Goal: Information Seeking & Learning: Learn about a topic

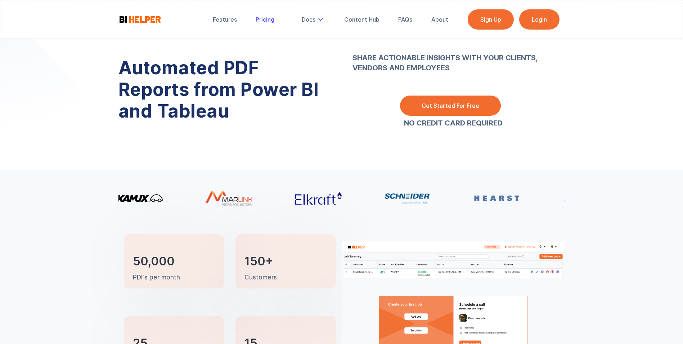
click at [269, 19] on div "Pricing" at bounding box center [265, 19] width 19 height 7
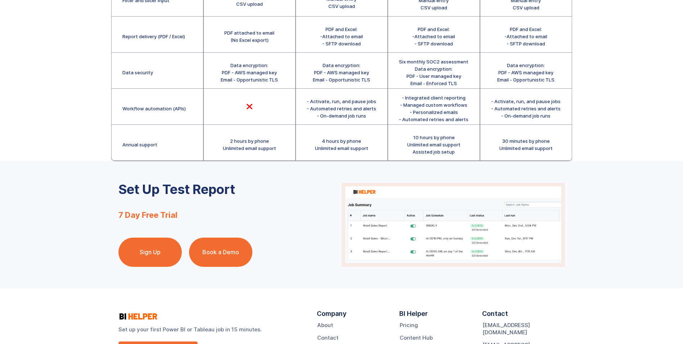
scroll to position [312, 0]
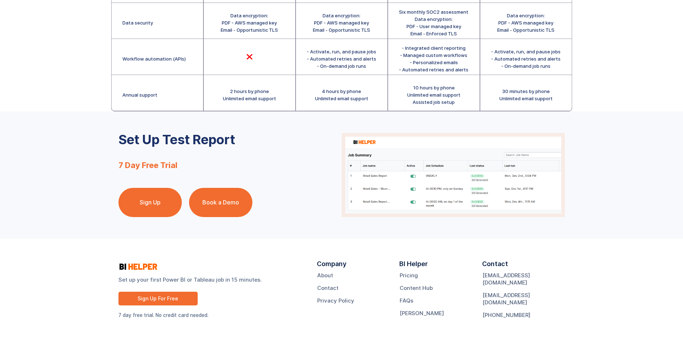
click at [223, 203] on link "Book a Demo" at bounding box center [220, 202] width 63 height 29
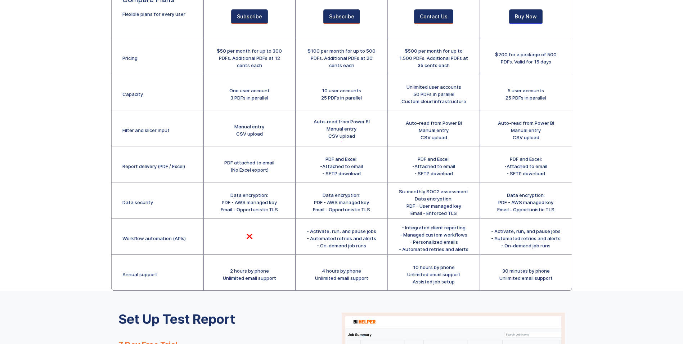
scroll to position [133, 0]
drag, startPoint x: 313, startPoint y: 53, endPoint x: 318, endPoint y: 60, distance: 9.0
click at [318, 60] on div "$100 per month for up to 500 PDFs. Additional PDFs at 20 cents each" at bounding box center [342, 59] width 70 height 22
drag, startPoint x: 318, startPoint y: 60, endPoint x: 328, endPoint y: 65, distance: 11.0
click at [328, 65] on div "$100 per month for up to 500 PDFs. Additional PDFs at 20 cents each" at bounding box center [342, 59] width 70 height 22
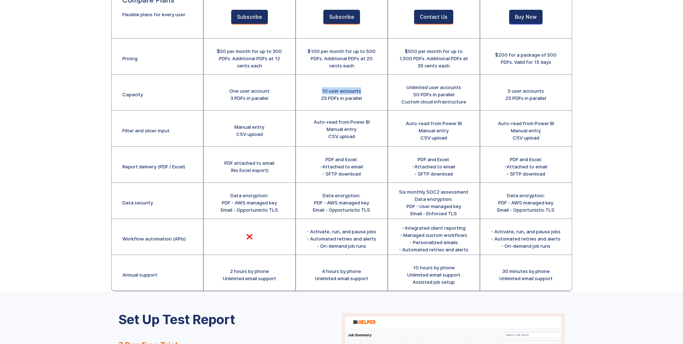
drag, startPoint x: 322, startPoint y: 90, endPoint x: 363, endPoint y: 93, distance: 40.8
click at [363, 93] on div "10 user accounts 25 PDFs in parallel" at bounding box center [341, 93] width 91 height 36
drag, startPoint x: 363, startPoint y: 93, endPoint x: 364, endPoint y: 110, distance: 16.6
click at [364, 110] on div "10 user accounts 25 PDFs in parallel" at bounding box center [341, 93] width 91 height 36
drag, startPoint x: 315, startPoint y: 120, endPoint x: 357, endPoint y: 136, distance: 44.8
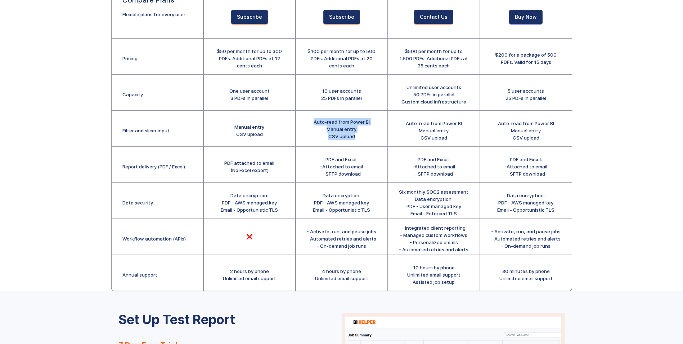
click at [357, 136] on div "Auto-read from Power BI Manual entry CSV upload" at bounding box center [342, 129] width 56 height 22
drag, startPoint x: 357, startPoint y: 136, endPoint x: 362, endPoint y: 138, distance: 4.8
click at [362, 138] on div "Auto-read from Power BI Manual entry CSV upload" at bounding box center [342, 129] width 56 height 22
drag, startPoint x: 323, startPoint y: 160, endPoint x: 364, endPoint y: 173, distance: 42.6
click at [364, 173] on div "PDF and Excel: -Attached to email - SFTP download" at bounding box center [341, 165] width 91 height 36
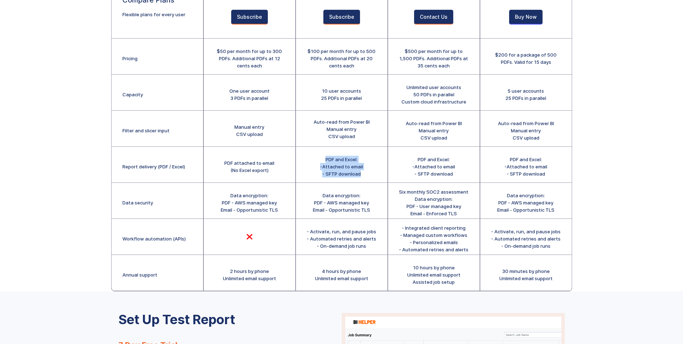
drag, startPoint x: 364, startPoint y: 173, endPoint x: 376, endPoint y: 180, distance: 13.7
click at [376, 180] on div "PDF and Excel: -Attached to email - SFTP download" at bounding box center [341, 165] width 91 height 36
click at [324, 196] on div "Data encryption: PDF - AWS managed key Email - Opportunistic TLS" at bounding box center [341, 203] width 57 height 22
drag, startPoint x: 313, startPoint y: 229, endPoint x: 375, endPoint y: 245, distance: 63.3
click at [375, 245] on div "- Activate, run, and pause jobs - Automated retries and alerts - On-demand job …" at bounding box center [341, 239] width 69 height 22
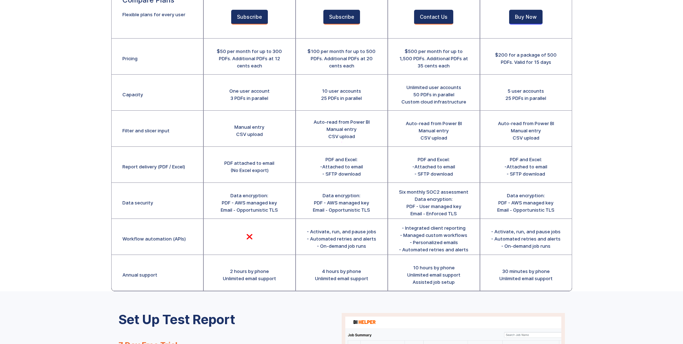
drag, startPoint x: 375, startPoint y: 245, endPoint x: 367, endPoint y: 270, distance: 26.4
click at [367, 270] on div "4 hours by phone Unlimited email support" at bounding box center [341, 274] width 53 height 14
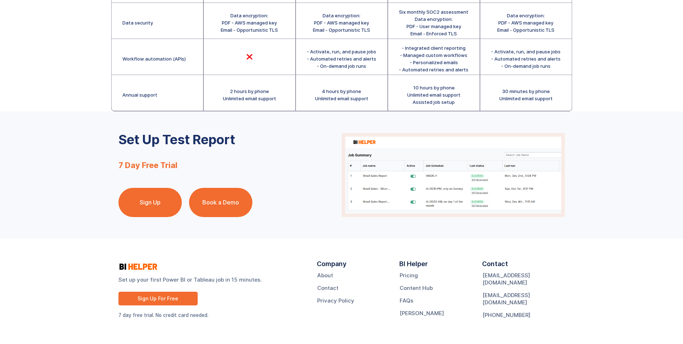
scroll to position [0, 0]
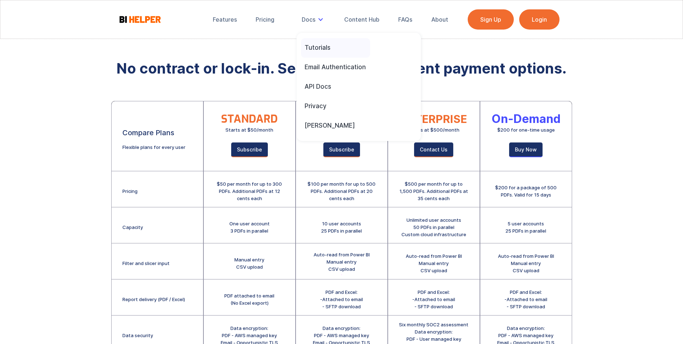
click at [324, 48] on div "Tutorials" at bounding box center [318, 48] width 26 height 8
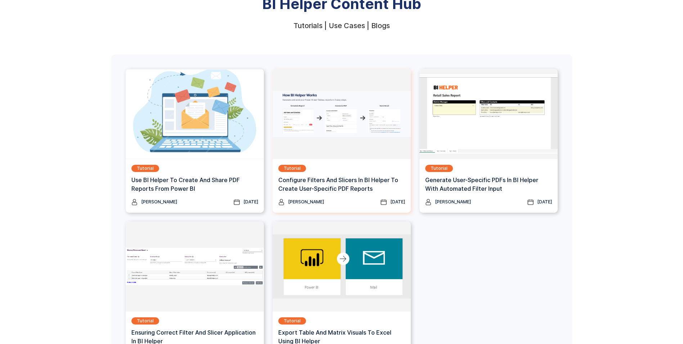
scroll to position [65, 0]
click at [332, 188] on h3 "Configure Filters And Slicers In BI Helper To Create User-Specific PDF Reports" at bounding box center [341, 183] width 127 height 17
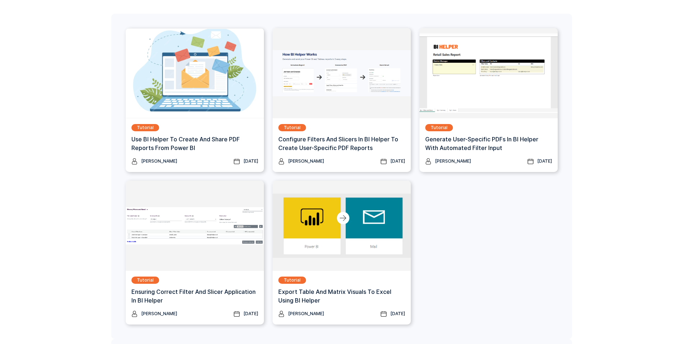
scroll to position [0, 0]
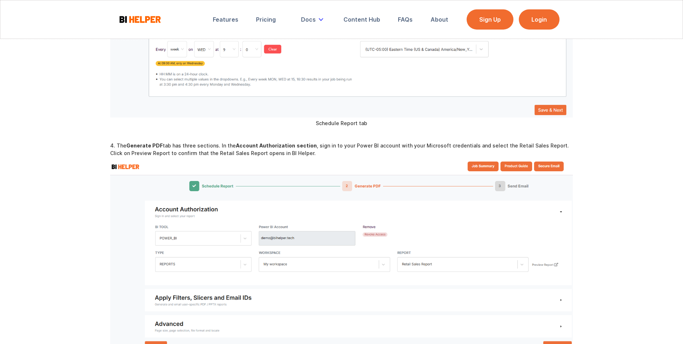
scroll to position [729, 0]
